Goal: Task Accomplishment & Management: Use online tool/utility

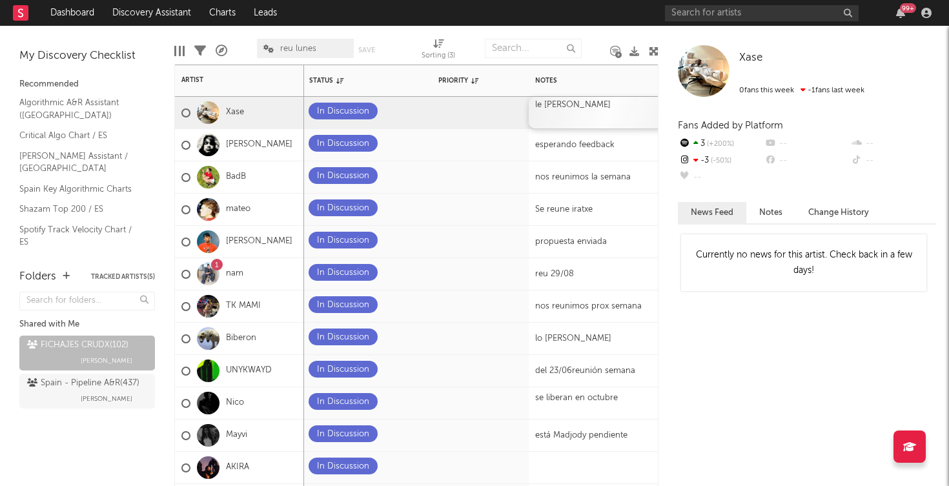
click at [612, 113] on div "le tira [PERSON_NAME]" at bounding box center [608, 113] width 161 height 32
click at [579, 106] on div "le tira [PERSON_NAME]" at bounding box center [608, 113] width 161 height 32
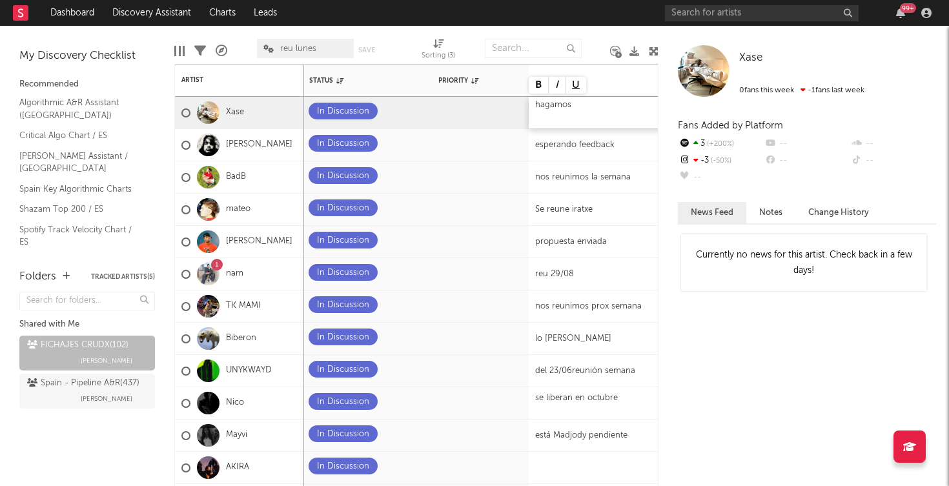
click at [584, 112] on div "hagamos" at bounding box center [608, 113] width 161 height 32
click at [412, 140] on icon at bounding box center [410, 143] width 8 height 8
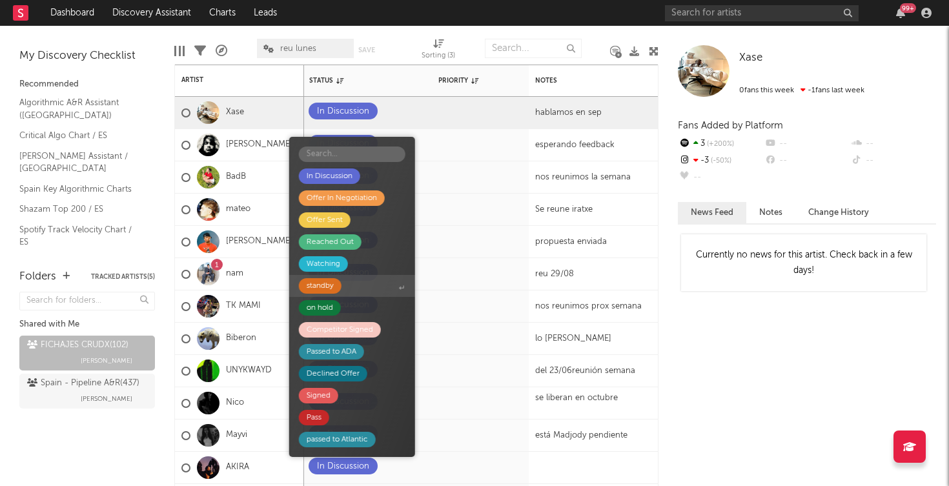
click at [339, 284] on div "standby" at bounding box center [320, 285] width 43 height 15
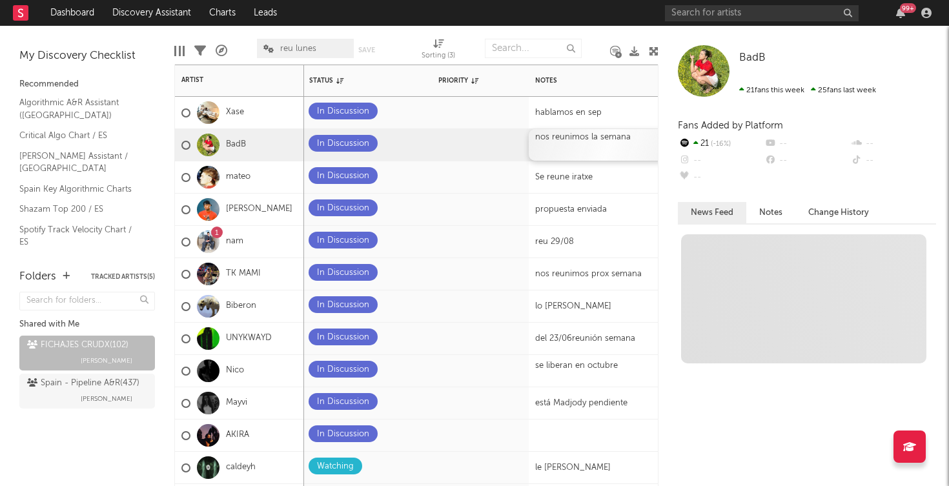
click at [583, 146] on div "nos reunimos la semana" at bounding box center [608, 145] width 161 height 32
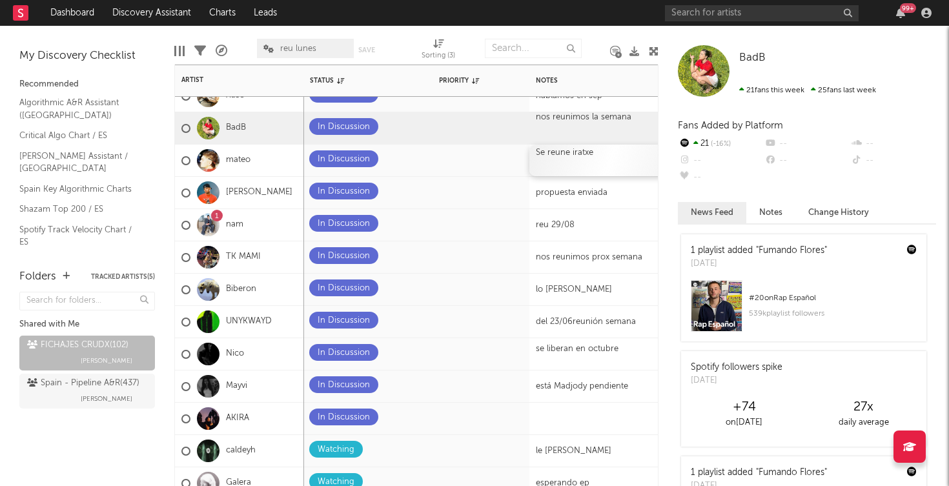
click at [587, 162] on div "Se reune [PERSON_NAME]" at bounding box center [609, 161] width 161 height 32
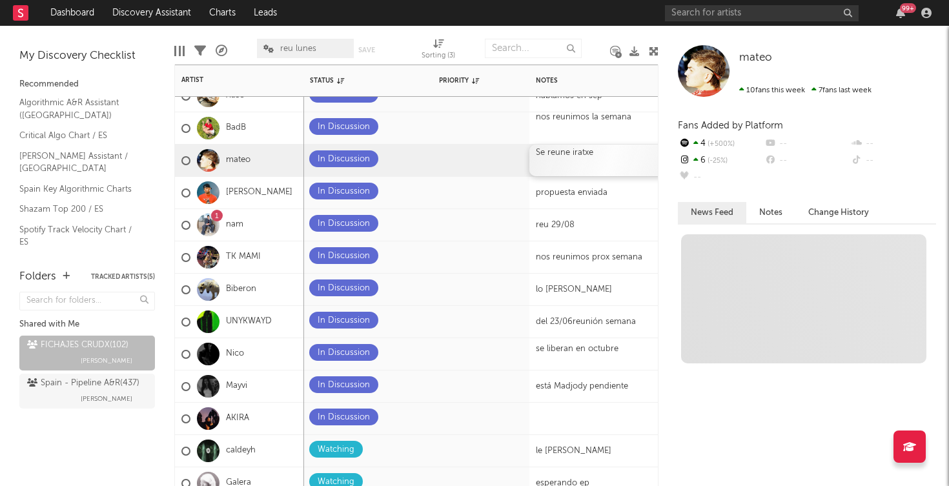
click at [587, 162] on div "Se reune [PERSON_NAME]" at bounding box center [609, 161] width 161 height 32
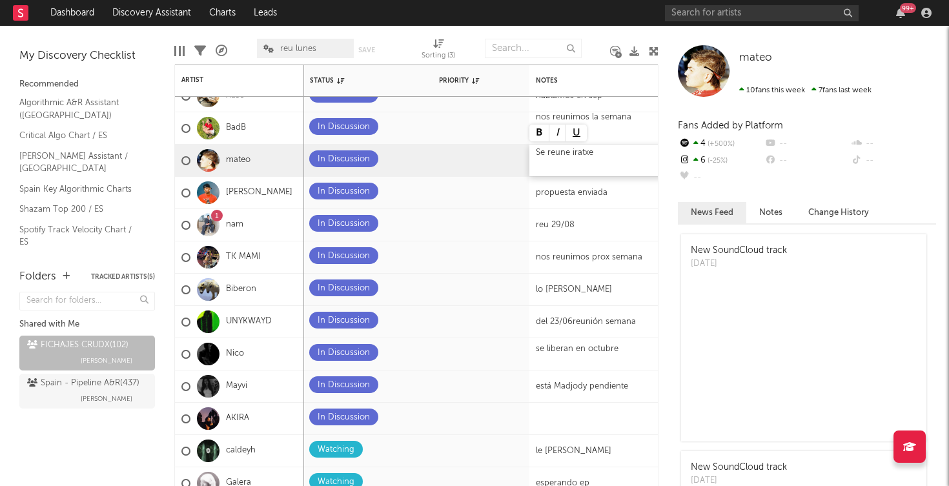
click at [585, 148] on div "Se reune [PERSON_NAME]" at bounding box center [609, 161] width 161 height 32
click at [583, 152] on div "Se reune [PERSON_NAME]" at bounding box center [609, 161] width 161 height 32
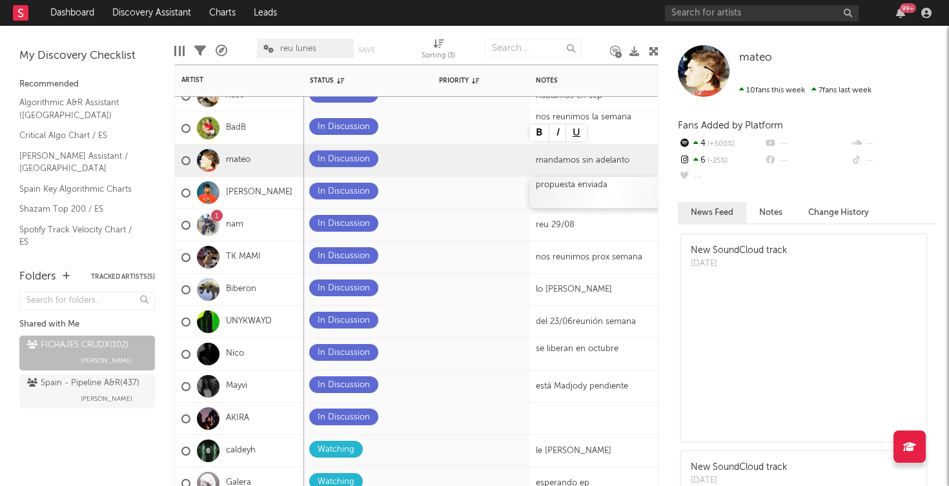
click at [578, 196] on div "propuesta enviada" at bounding box center [609, 193] width 161 height 32
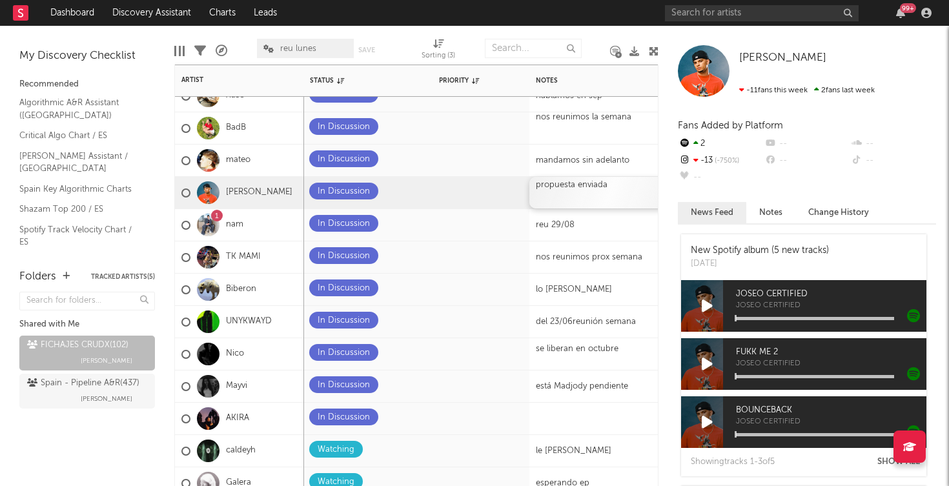
click at [591, 190] on div "propuesta enviada" at bounding box center [609, 193] width 161 height 32
click at [645, 235] on div "reu 29/08" at bounding box center [609, 225] width 161 height 32
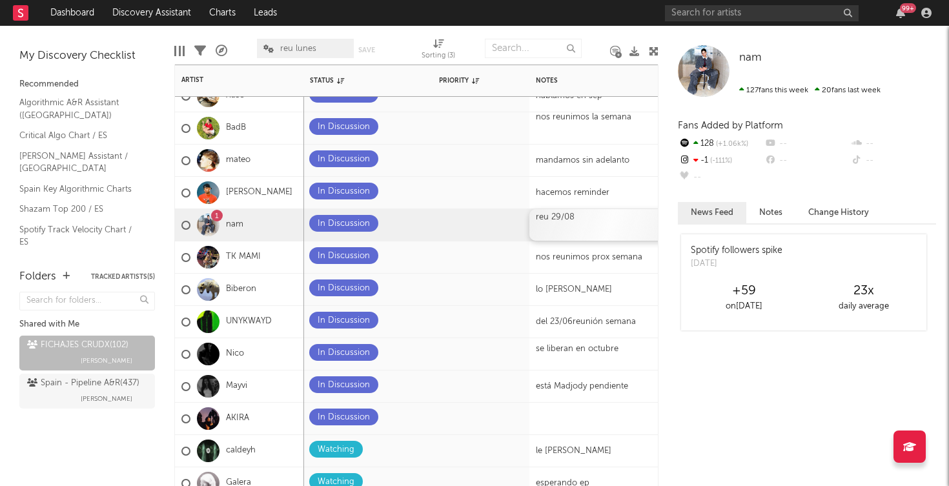
click at [588, 213] on div "reu 29/08" at bounding box center [609, 225] width 161 height 32
click at [557, 223] on div "reu 29/08" at bounding box center [609, 225] width 161 height 32
click at [563, 223] on div "reu 29/08" at bounding box center [609, 225] width 161 height 32
click at [574, 222] on div "reu 29/08" at bounding box center [609, 225] width 161 height 32
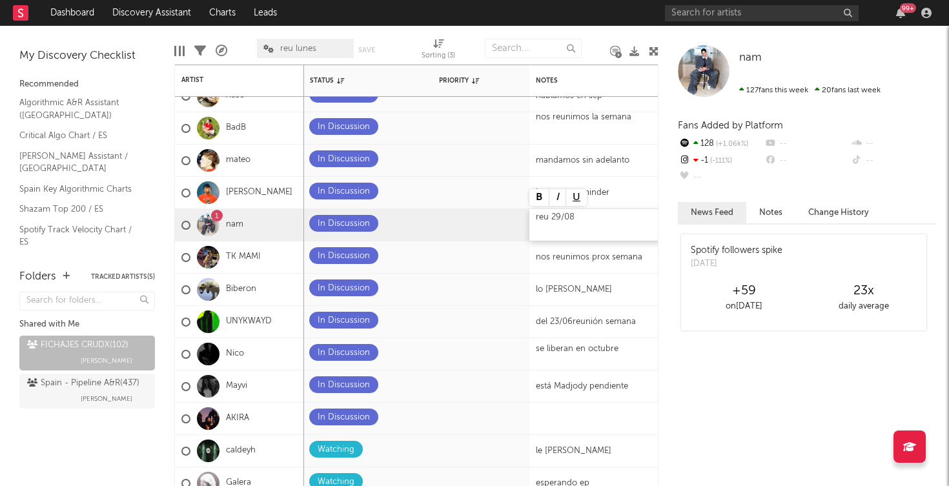
click at [574, 222] on div "reu 29/08" at bounding box center [609, 225] width 161 height 32
click at [602, 256] on div "nos reunimos prox semana" at bounding box center [609, 257] width 161 height 32
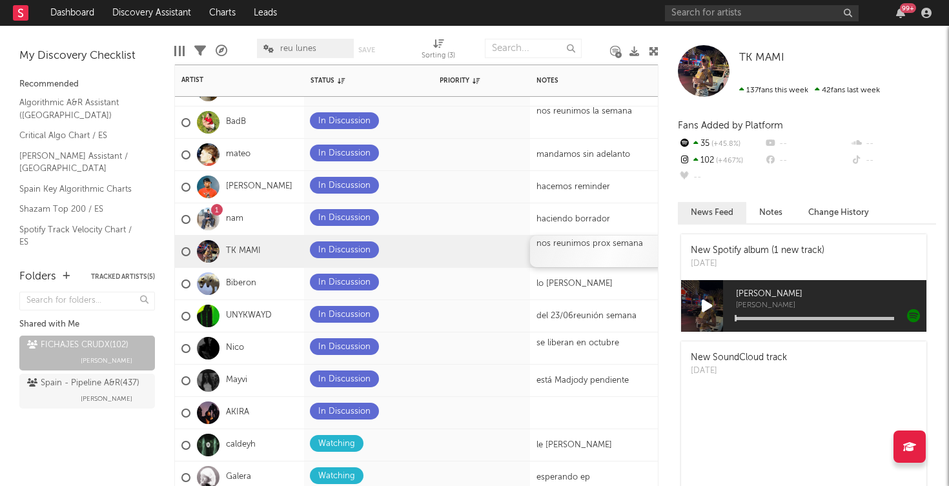
click at [565, 252] on div "nos reunimos prox semana" at bounding box center [610, 252] width 161 height 32
click at [579, 250] on div "nos reunimos prox semana" at bounding box center [610, 252] width 161 height 32
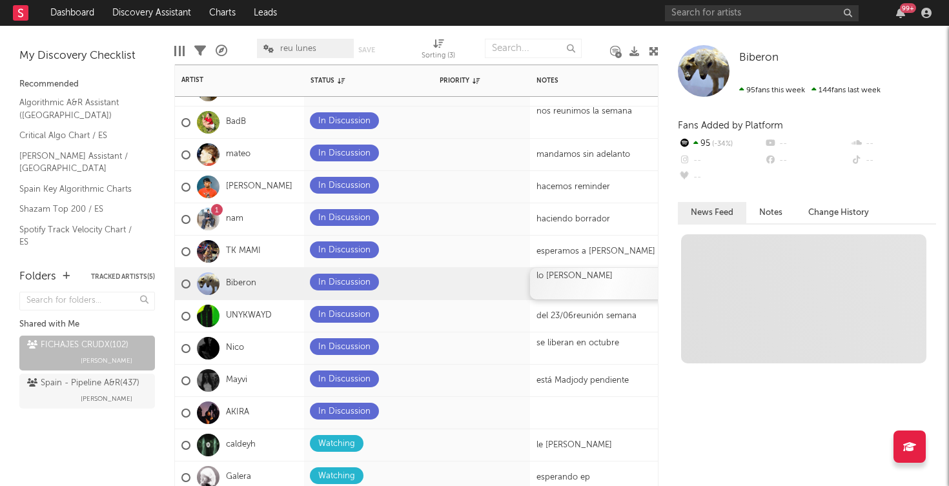
click at [647, 285] on div "lo mira madjody" at bounding box center [610, 284] width 161 height 32
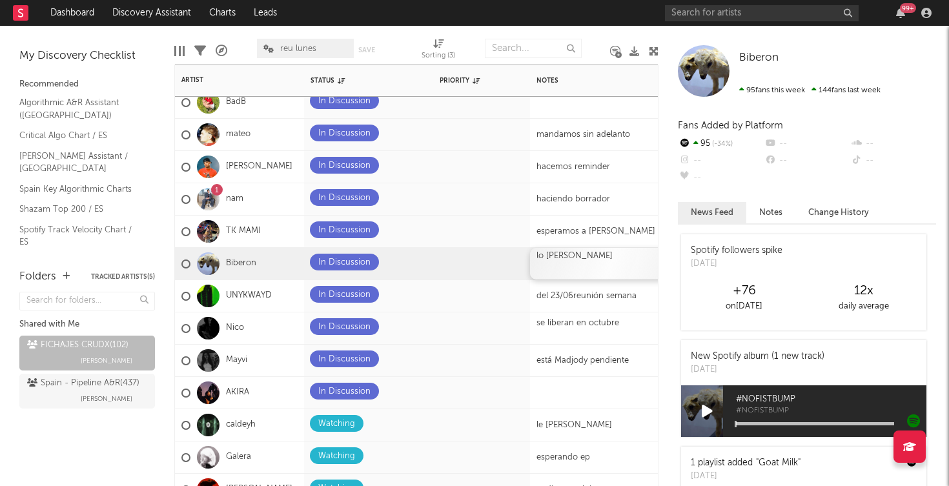
click at [628, 258] on div "lo mira madjody" at bounding box center [610, 264] width 161 height 32
click at [599, 257] on div "lo mira madjody" at bounding box center [610, 264] width 161 height 32
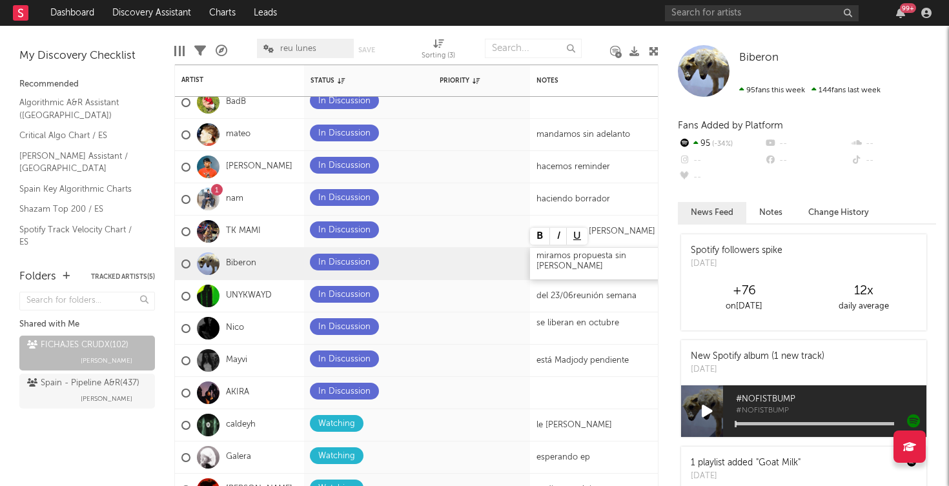
scroll to position [0, 243]
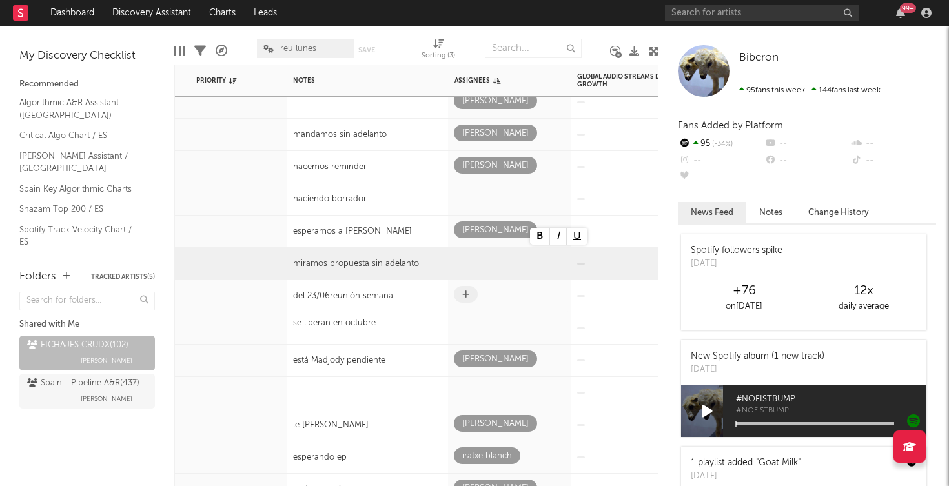
click at [557, 310] on div at bounding box center [509, 296] width 123 height 32
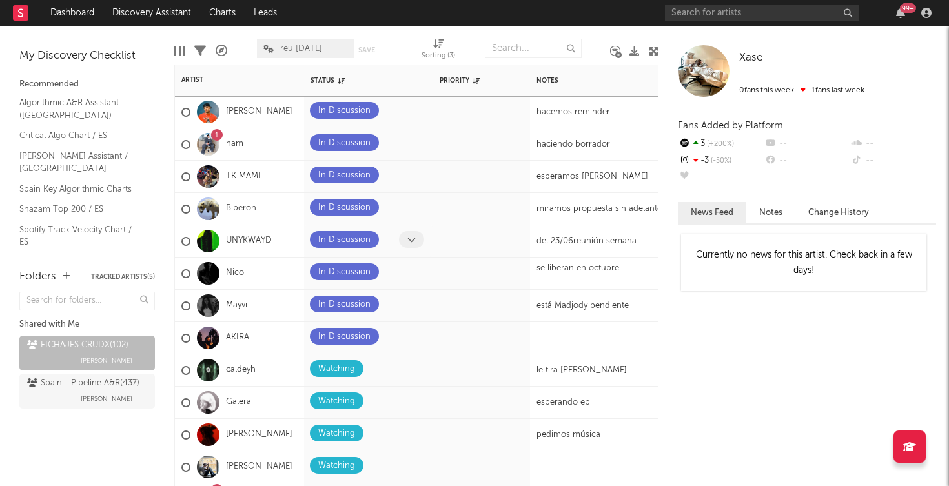
click at [412, 238] on icon at bounding box center [411, 240] width 8 height 8
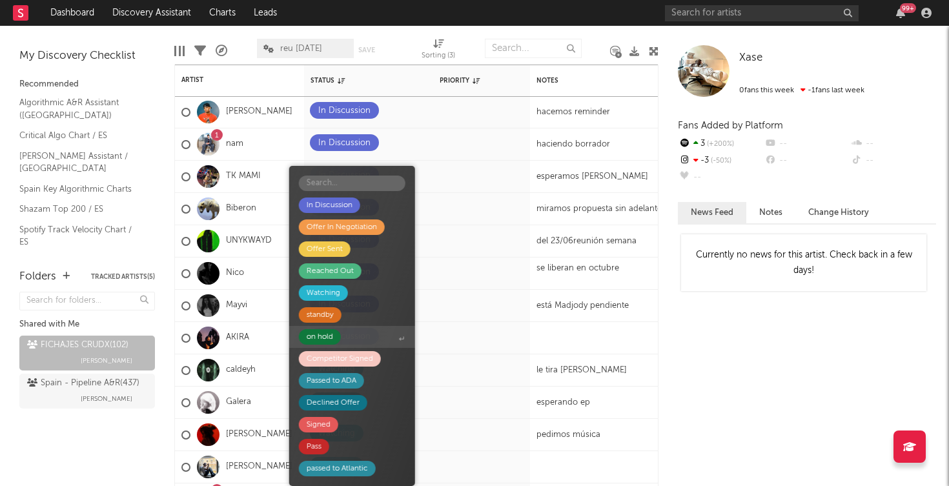
click at [340, 337] on div "on hold" at bounding box center [320, 336] width 42 height 15
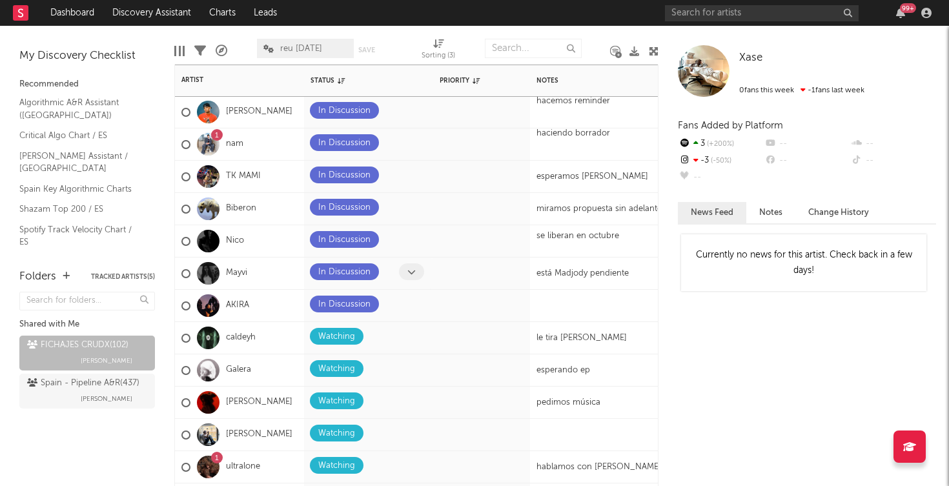
click at [412, 277] on span at bounding box center [411, 271] width 25 height 17
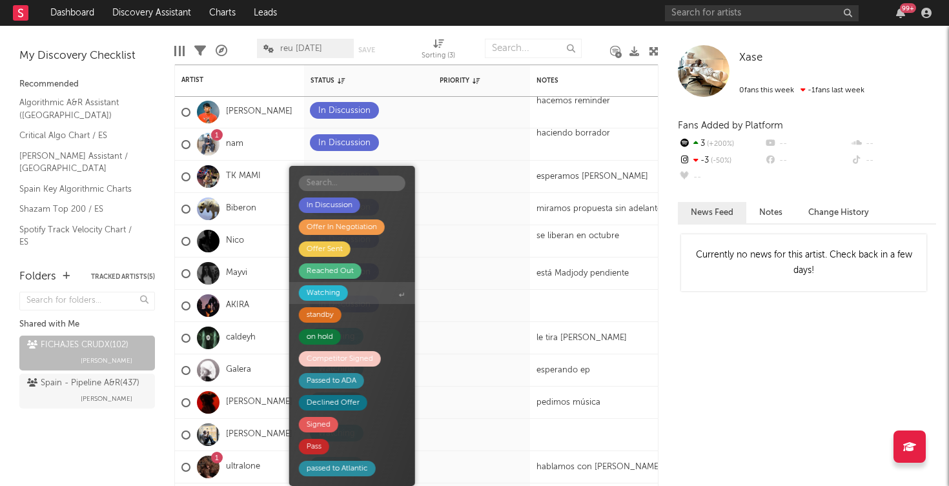
click at [339, 290] on div "Watching" at bounding box center [323, 292] width 34 height 15
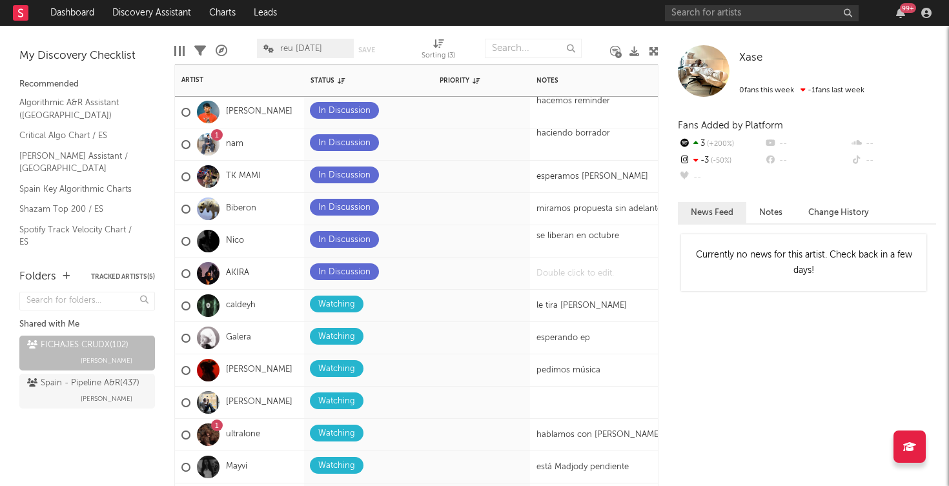
click at [579, 268] on div at bounding box center [610, 273] width 161 height 32
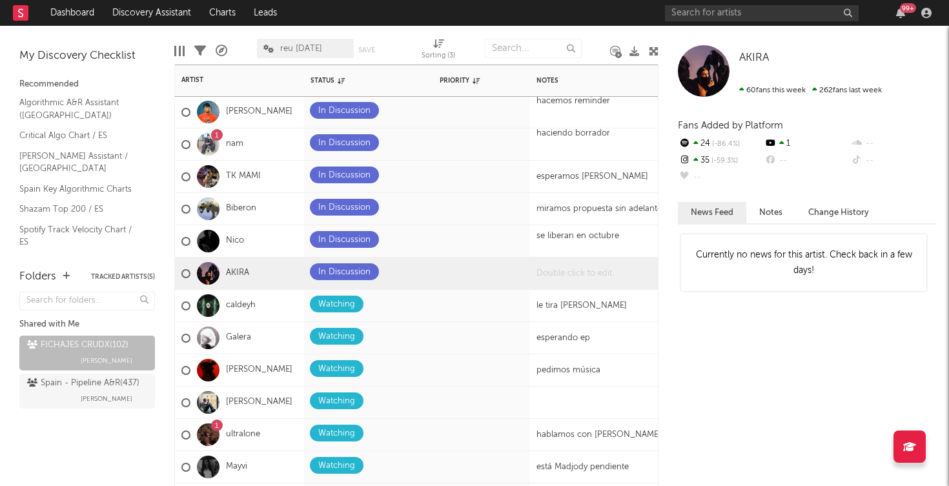
click at [569, 271] on div at bounding box center [610, 273] width 161 height 32
click at [564, 286] on div at bounding box center [610, 273] width 161 height 32
drag, startPoint x: 578, startPoint y: 286, endPoint x: 596, endPoint y: 285, distance: 17.5
click at [596, 285] on div "esperando que venga a [GEOGRAPHIC_DATA]" at bounding box center [610, 273] width 161 height 32
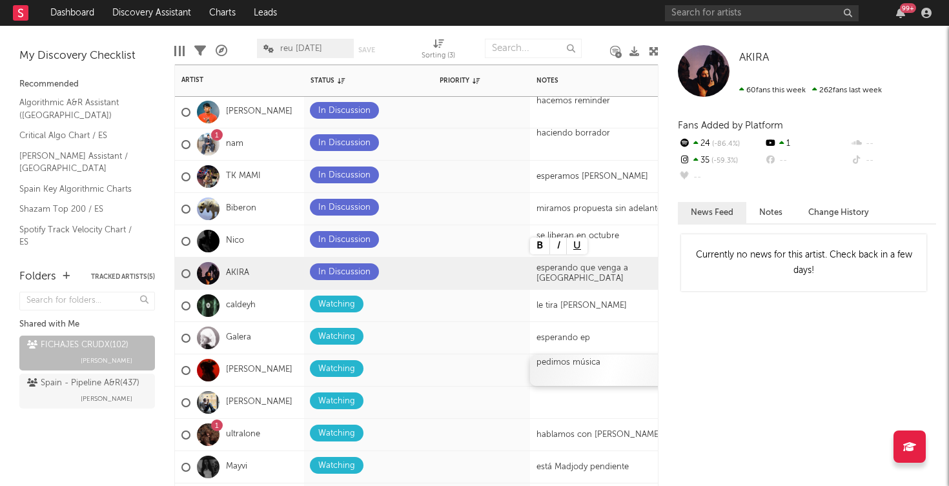
click at [598, 359] on div "pedimos música" at bounding box center [610, 370] width 161 height 32
